Goal: Information Seeking & Learning: Learn about a topic

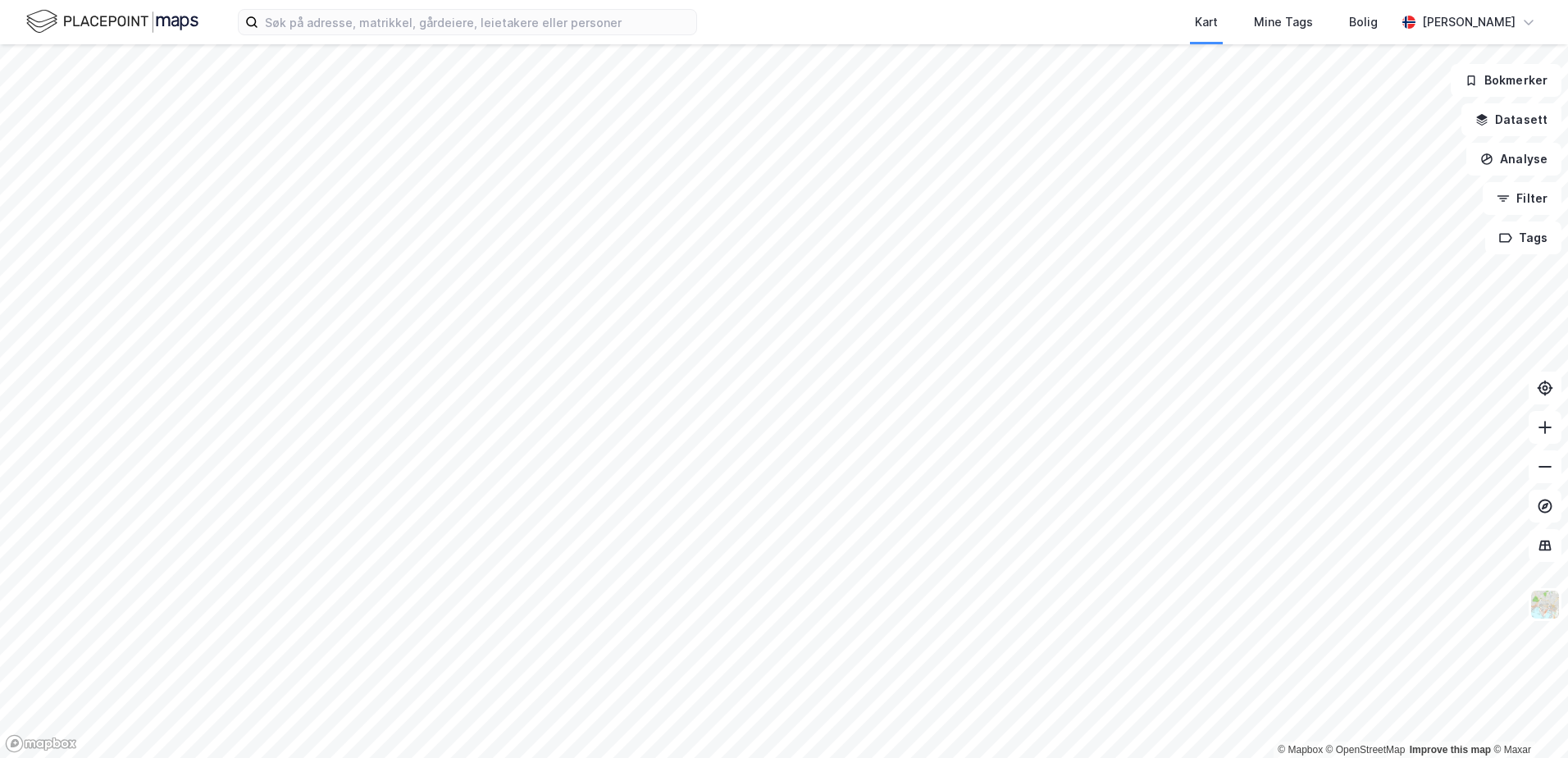
click at [294, 35] on div "Kart Mine Tags [PERSON_NAME]" at bounding box center [784, 22] width 1568 height 44
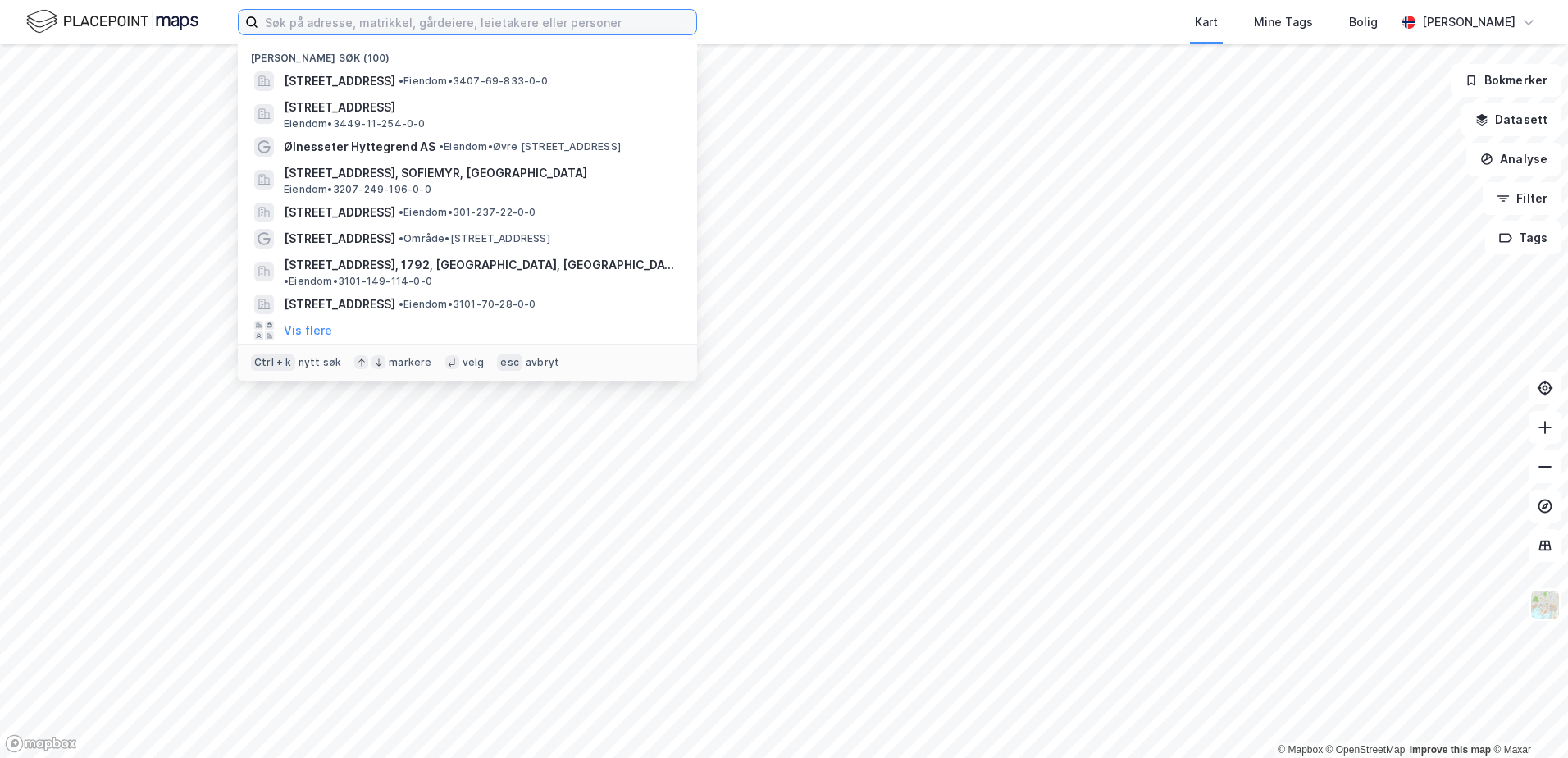
click at [280, 26] on input at bounding box center [477, 22] width 438 height 25
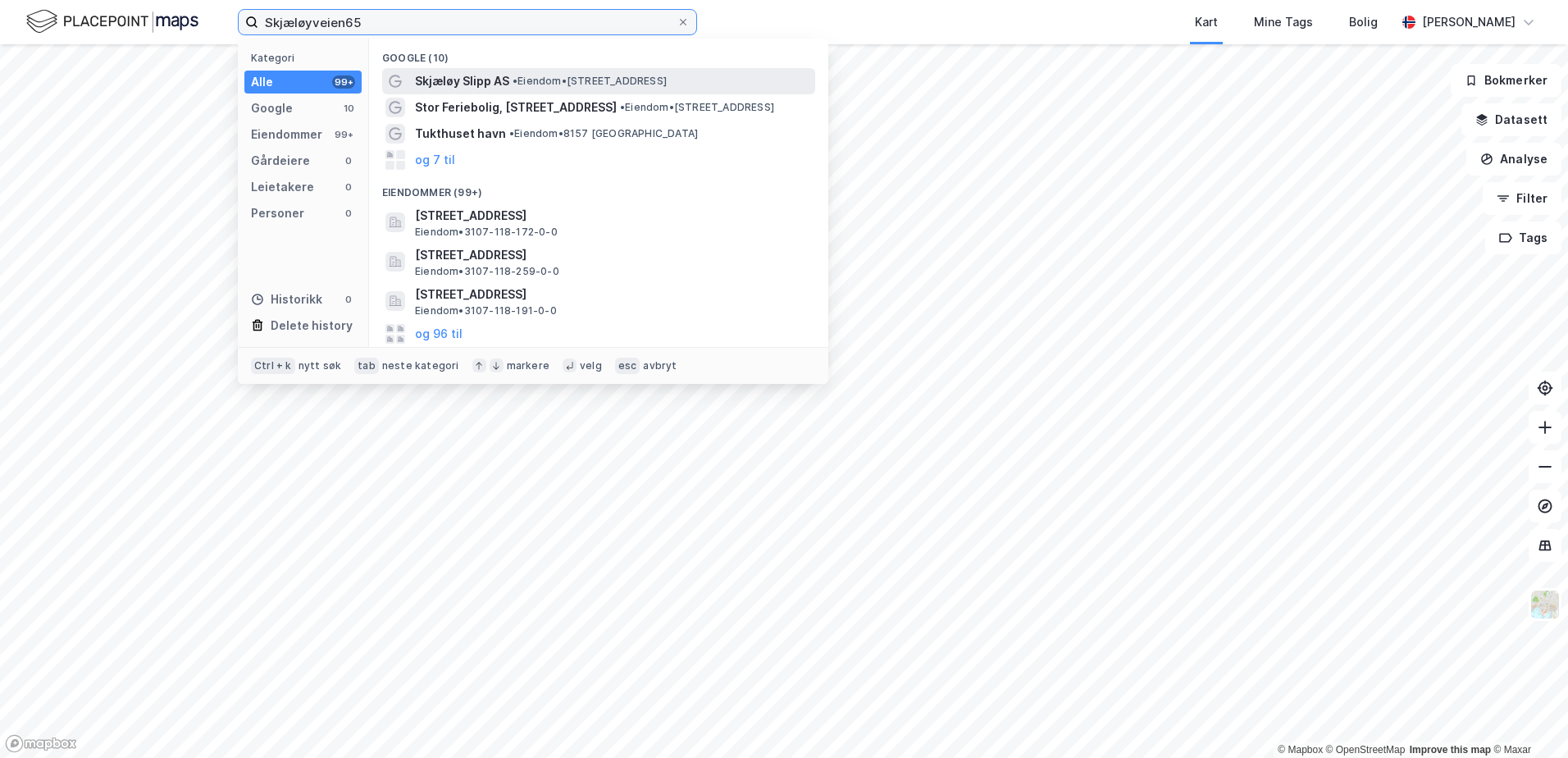
type input "Skjæløyveien65"
click at [483, 77] on span "Skjæløy Slipp AS" at bounding box center [462, 81] width 94 height 20
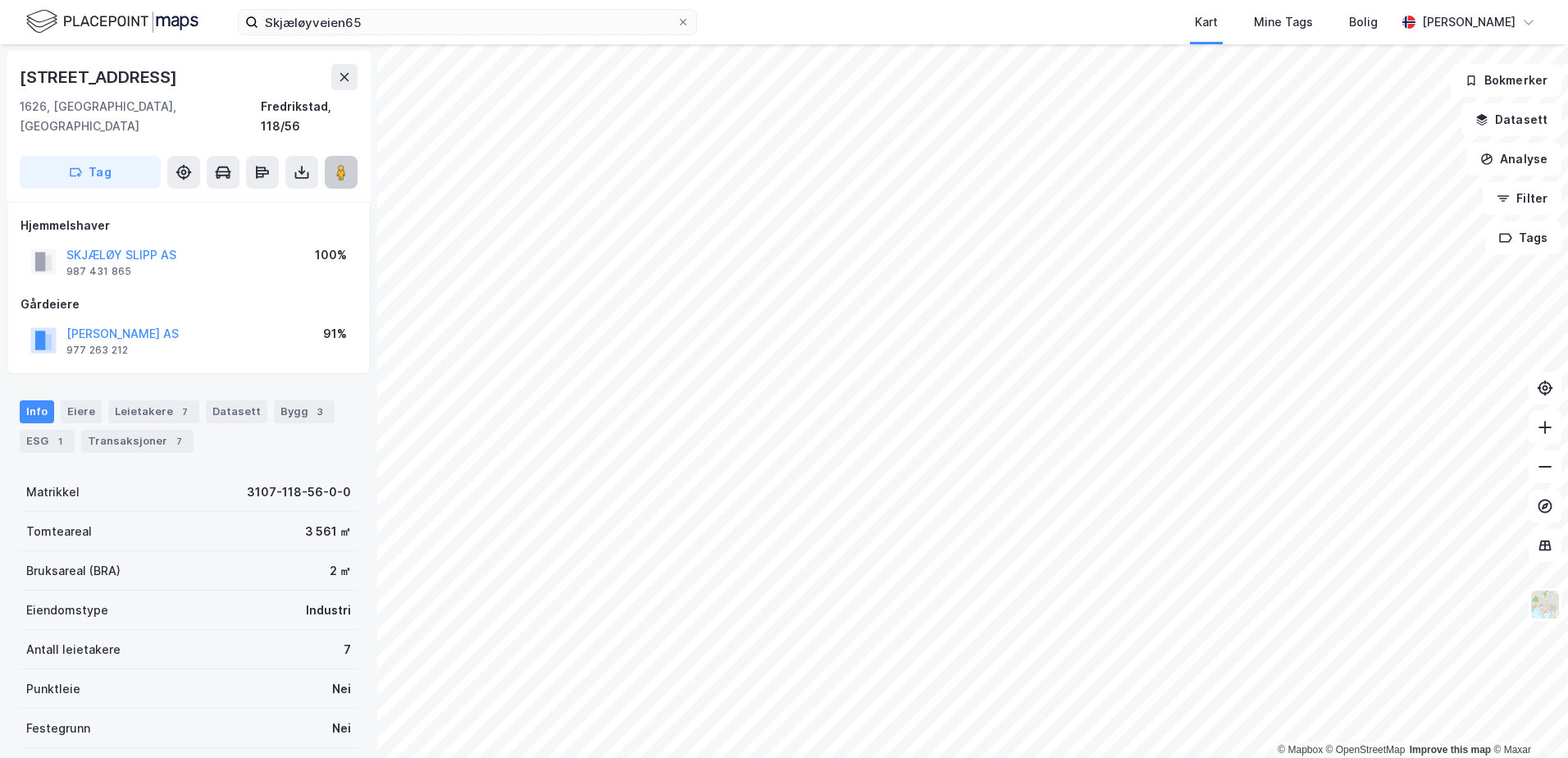
click at [334, 164] on icon at bounding box center [341, 172] width 16 height 16
click at [344, 164] on image at bounding box center [342, 172] width 10 height 16
click at [135, 400] on div "Leietakere 7" at bounding box center [154, 411] width 91 height 23
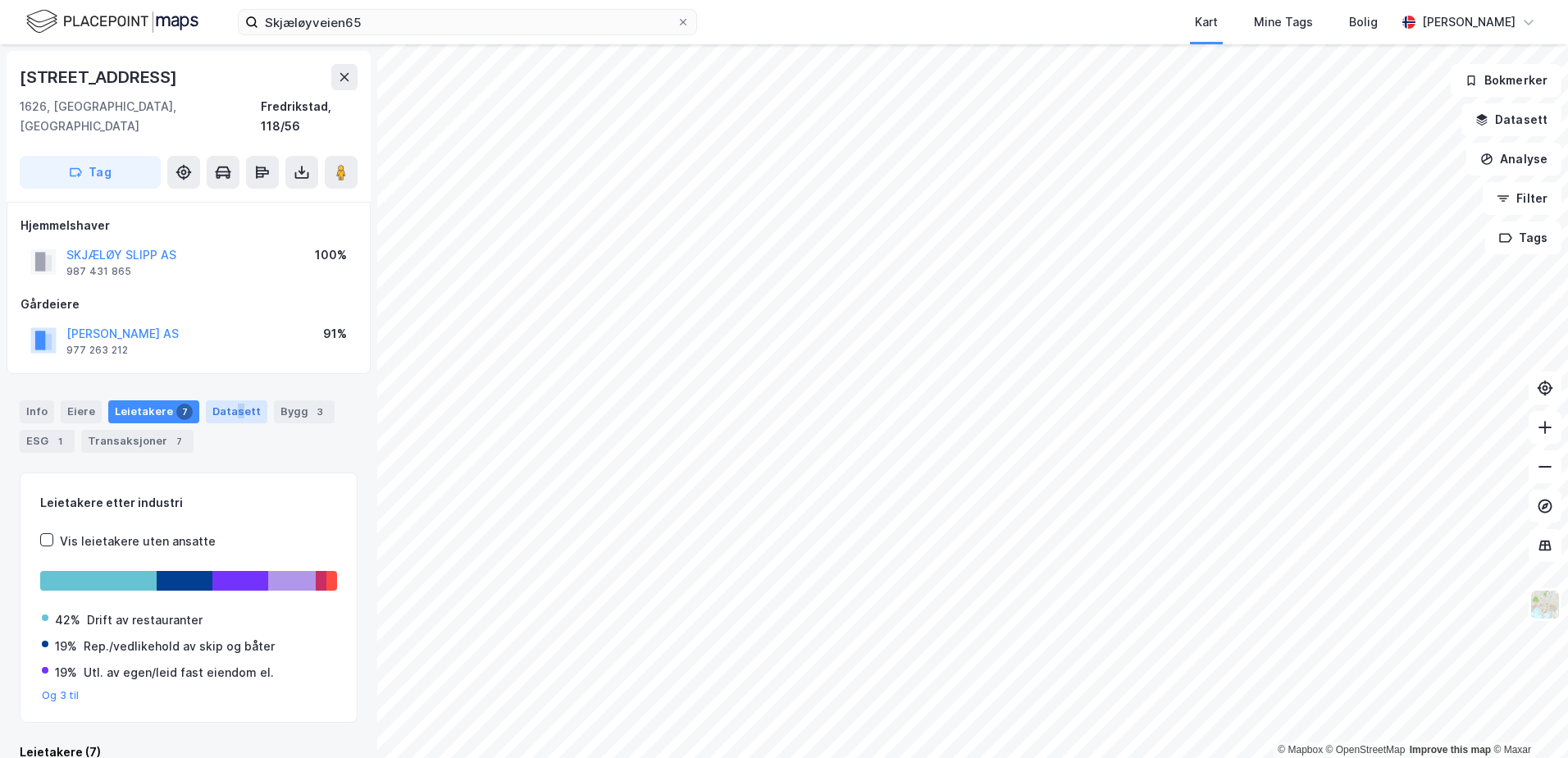
drag, startPoint x: 135, startPoint y: 387, endPoint x: 233, endPoint y: 389, distance: 98.0
click at [233, 400] on div "Datasett" at bounding box center [237, 411] width 62 height 23
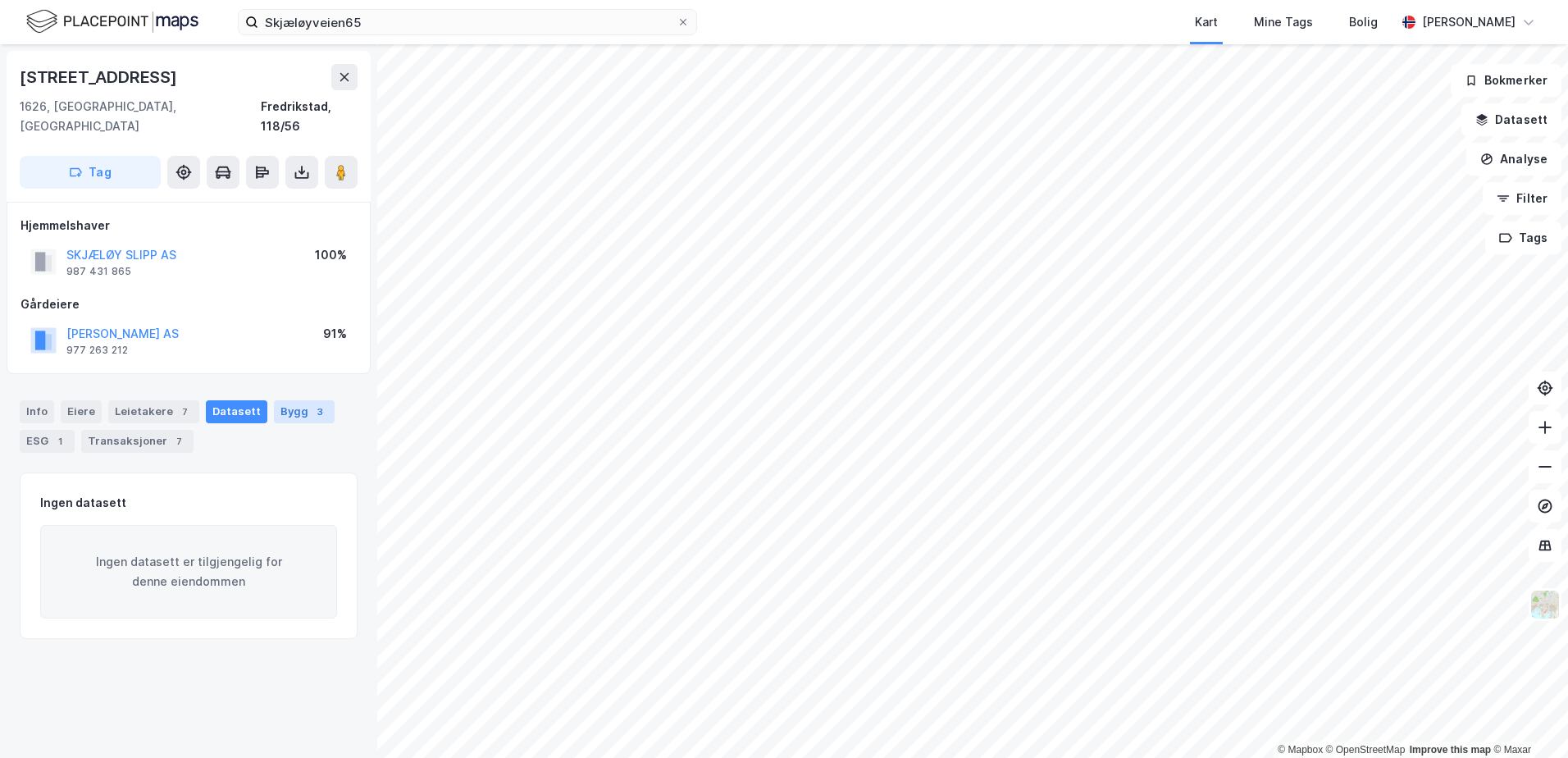
drag, startPoint x: 233, startPoint y: 389, endPoint x: 285, endPoint y: 396, distance: 52.5
click at [285, 400] on div "Bygg 3" at bounding box center [304, 411] width 61 height 23
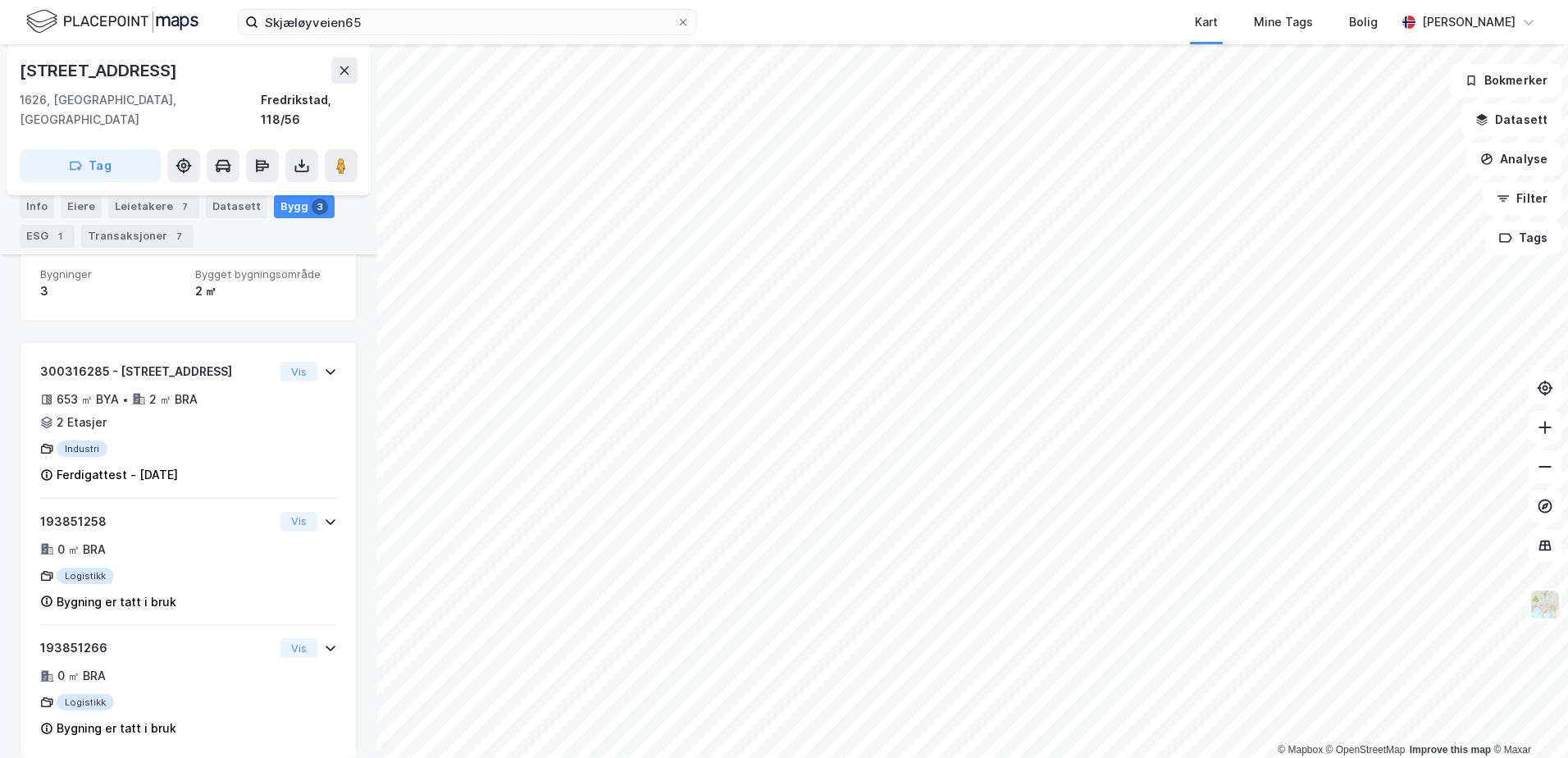
scroll to position [226, 0]
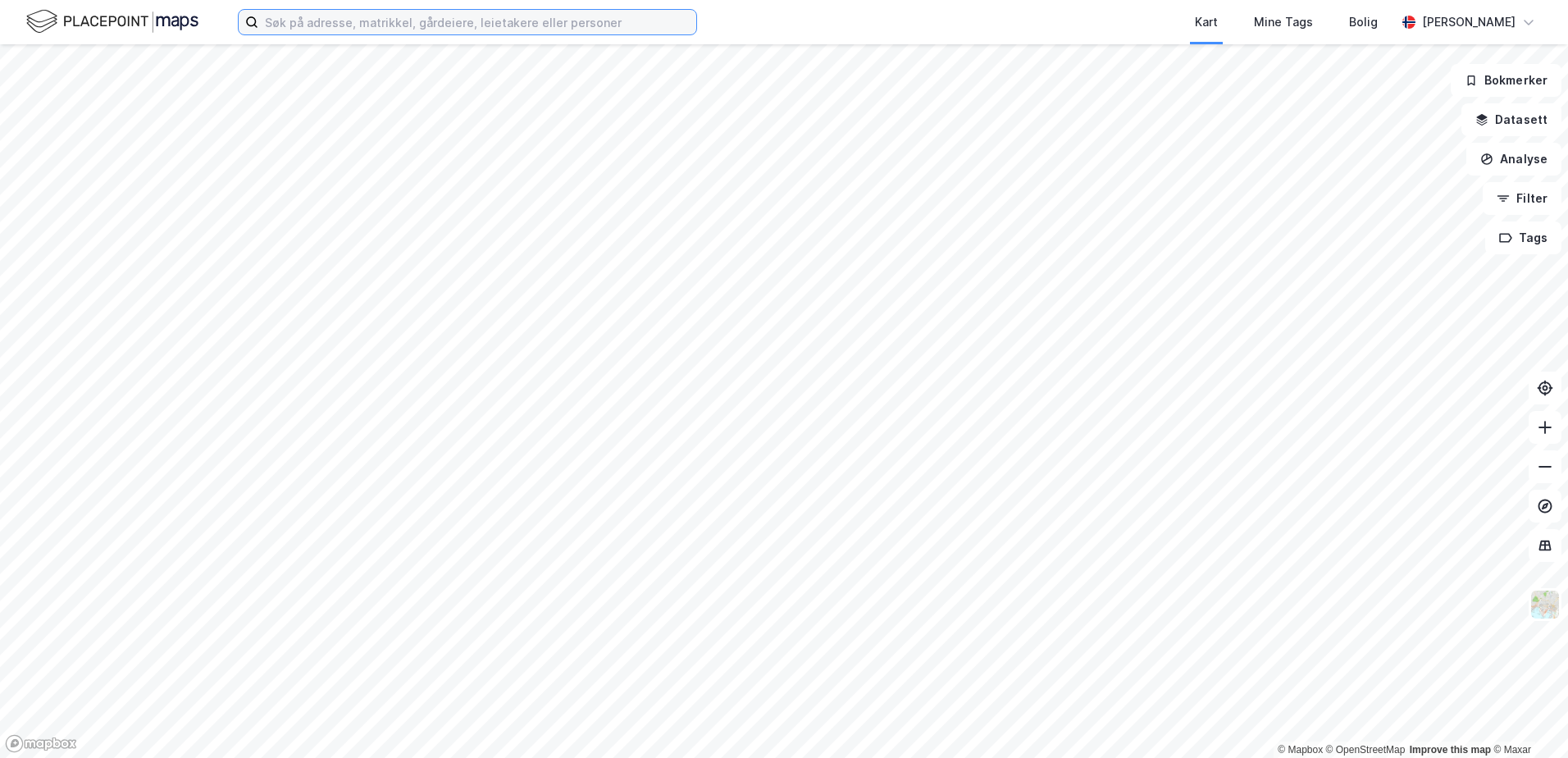
click at [279, 24] on input at bounding box center [477, 22] width 438 height 25
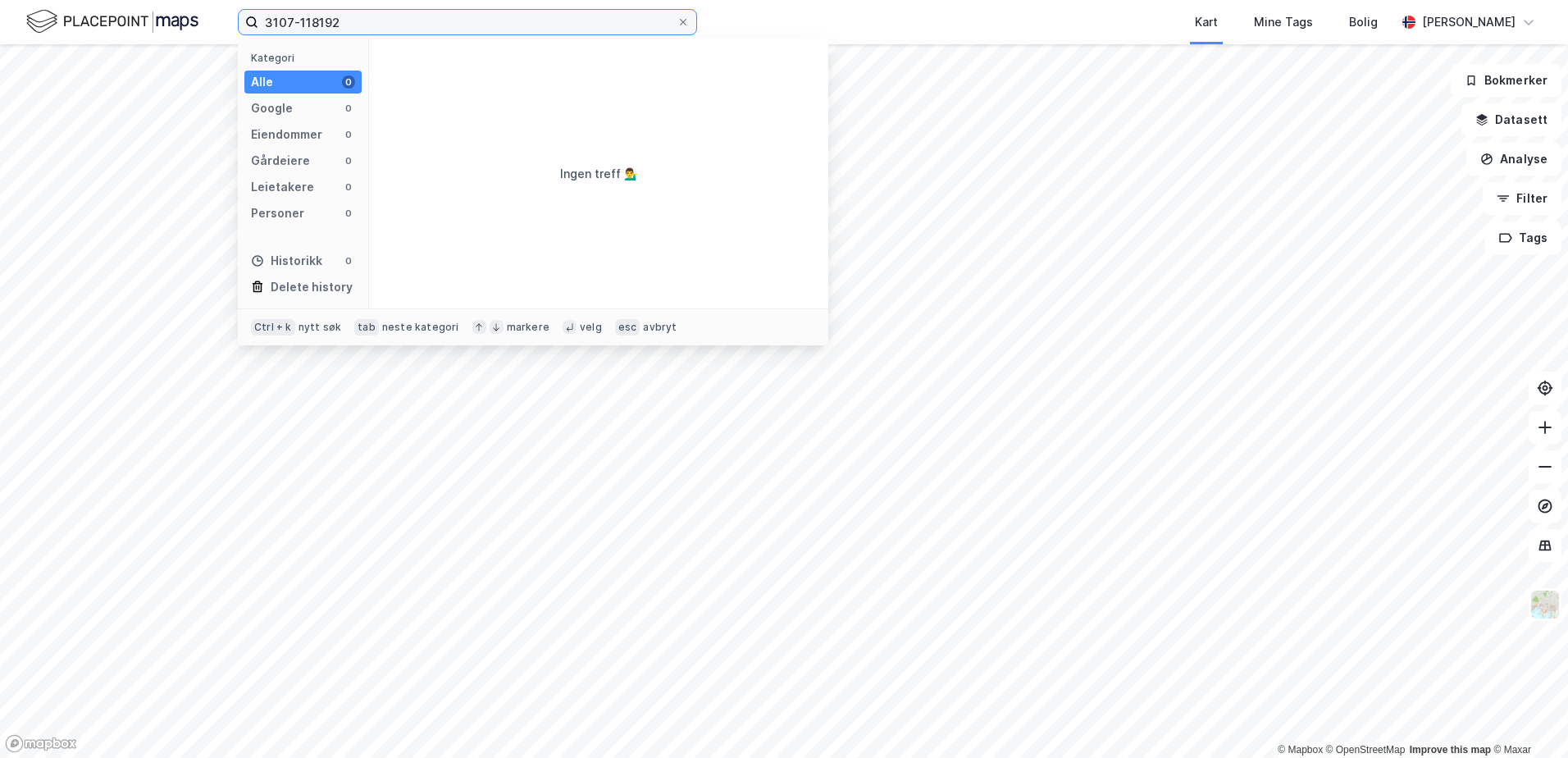
click at [327, 25] on input "3107-118192" at bounding box center [467, 22] width 419 height 25
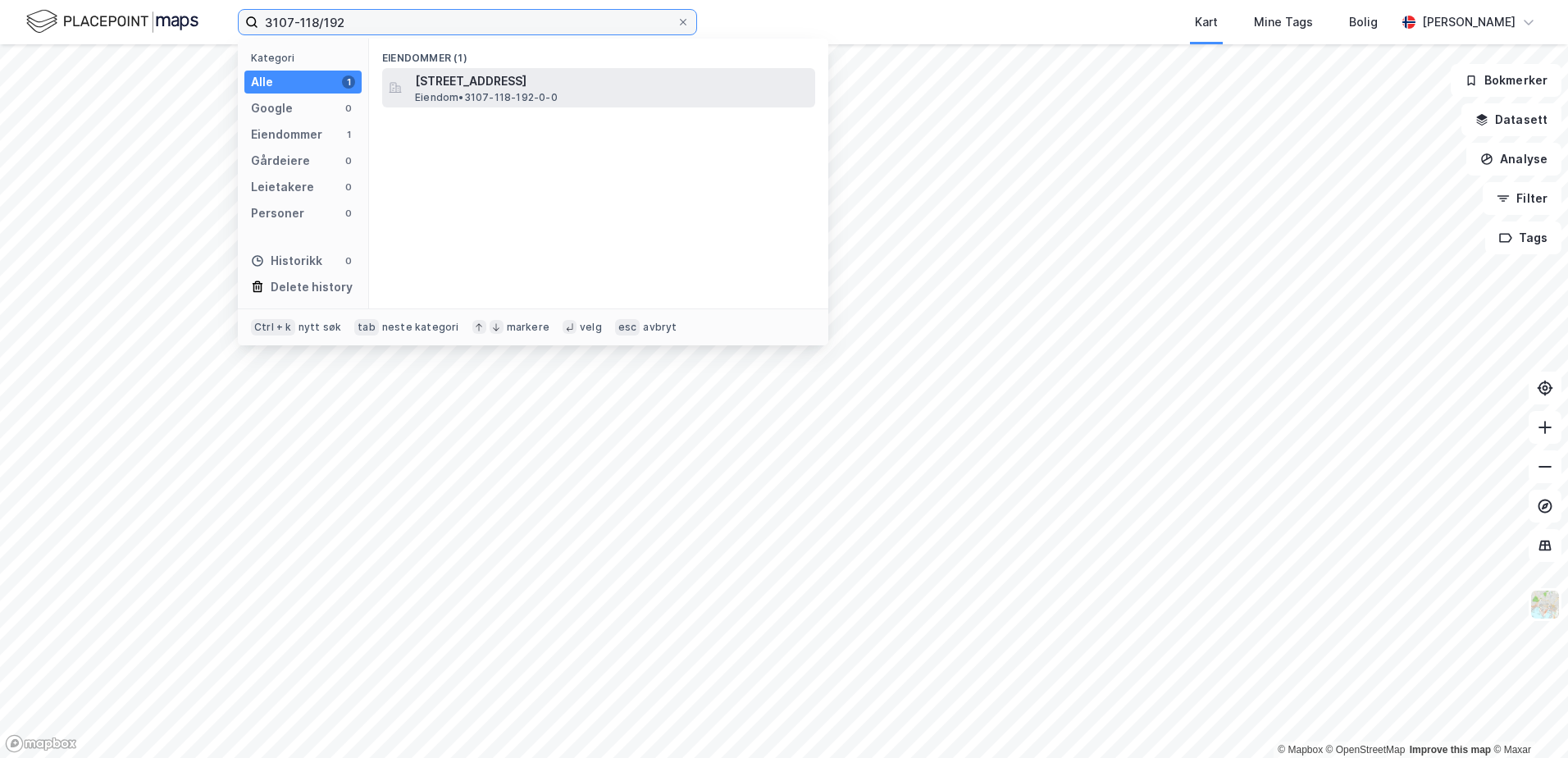
type input "3107-118/192"
click at [452, 87] on span "Skjæløyveien 67, 1626, MANSTAD, FREDRIKSTAD" at bounding box center [612, 81] width 394 height 20
